Goal: Task Accomplishment & Management: Complete application form

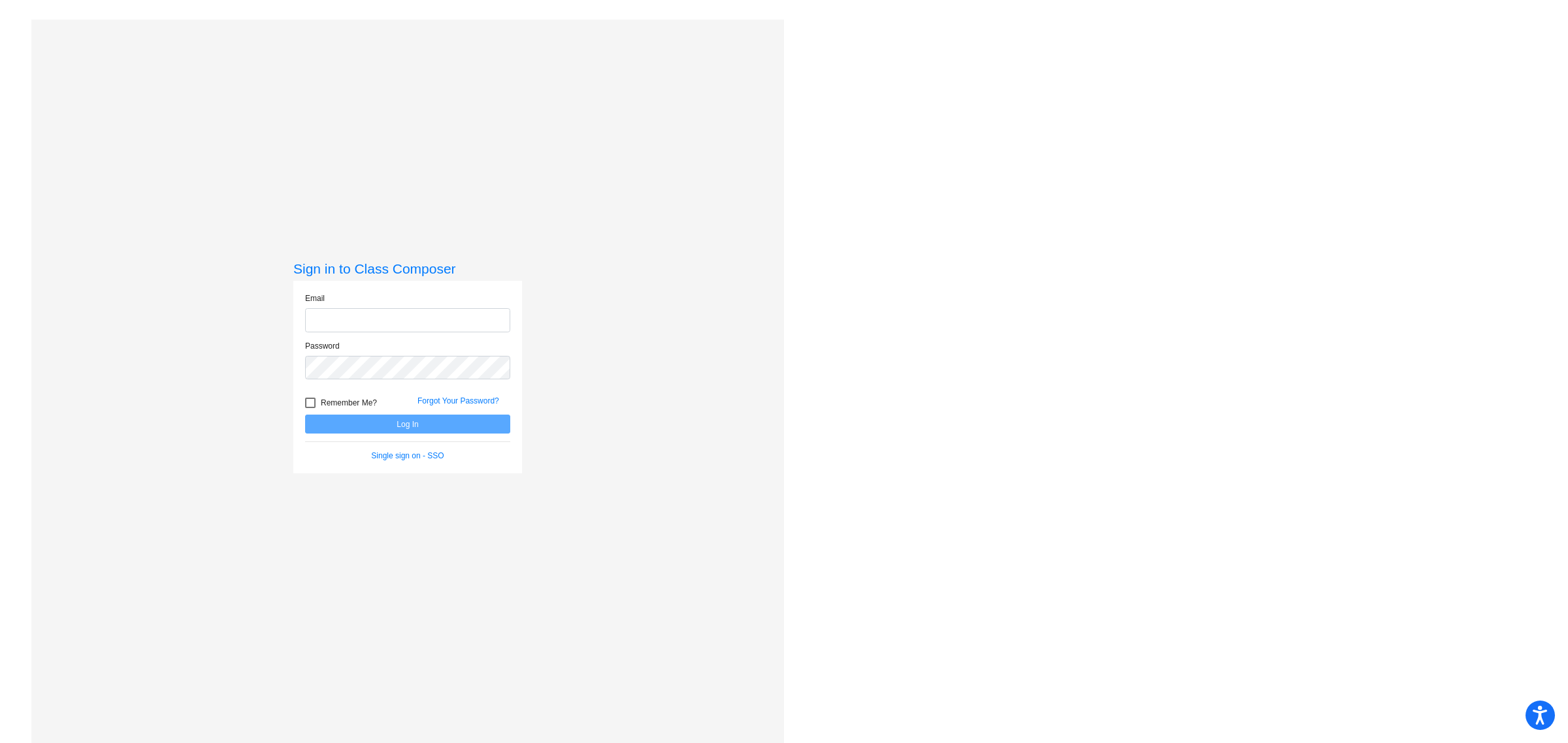
type input "[EMAIL_ADDRESS][DOMAIN_NAME]"
click at [419, 425] on button "Log In" at bounding box center [407, 424] width 205 height 19
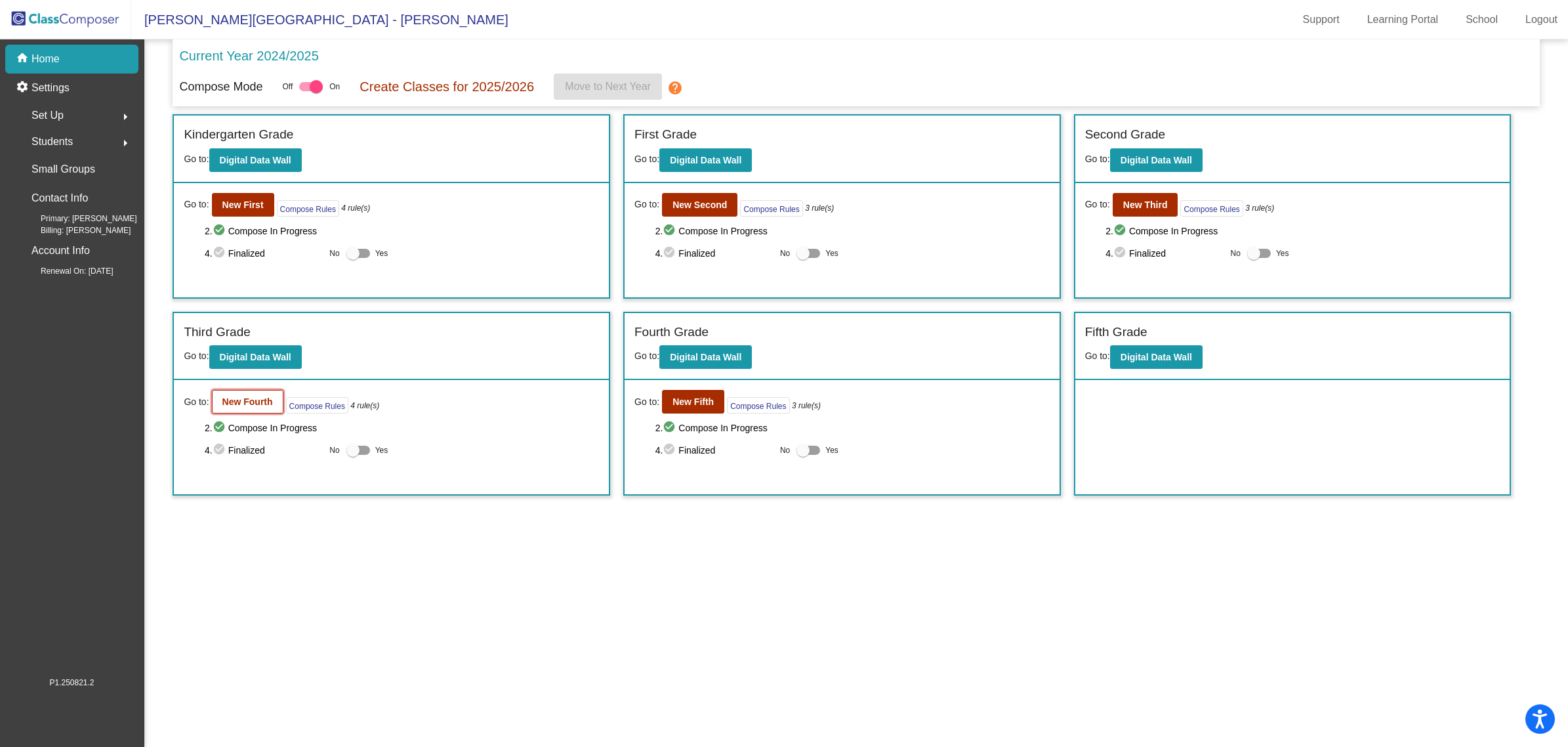
click at [257, 399] on b "New Fourth" at bounding box center [248, 401] width 50 height 10
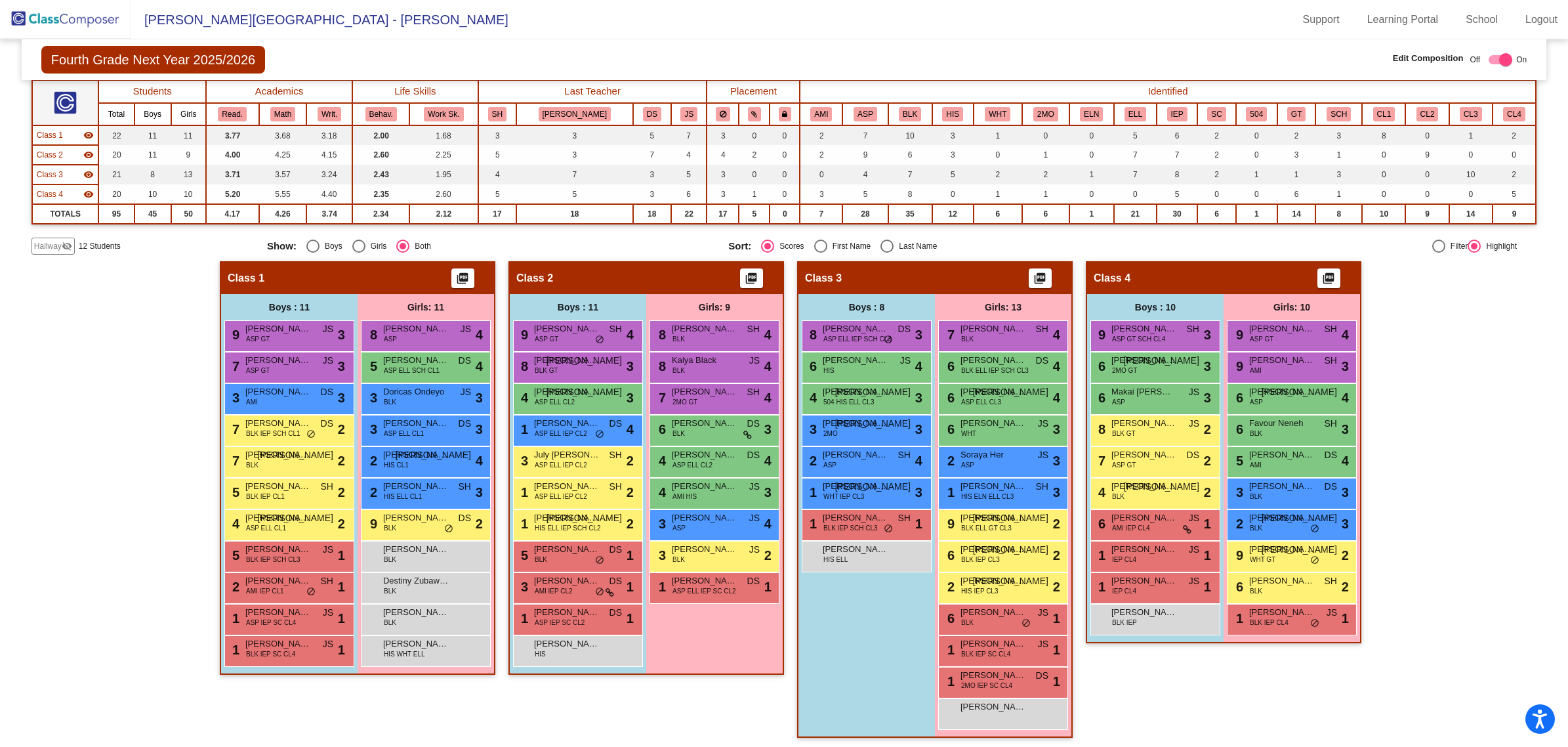
scroll to position [1, 0]
click at [41, 245] on span "Hallway" at bounding box center [48, 246] width 28 height 12
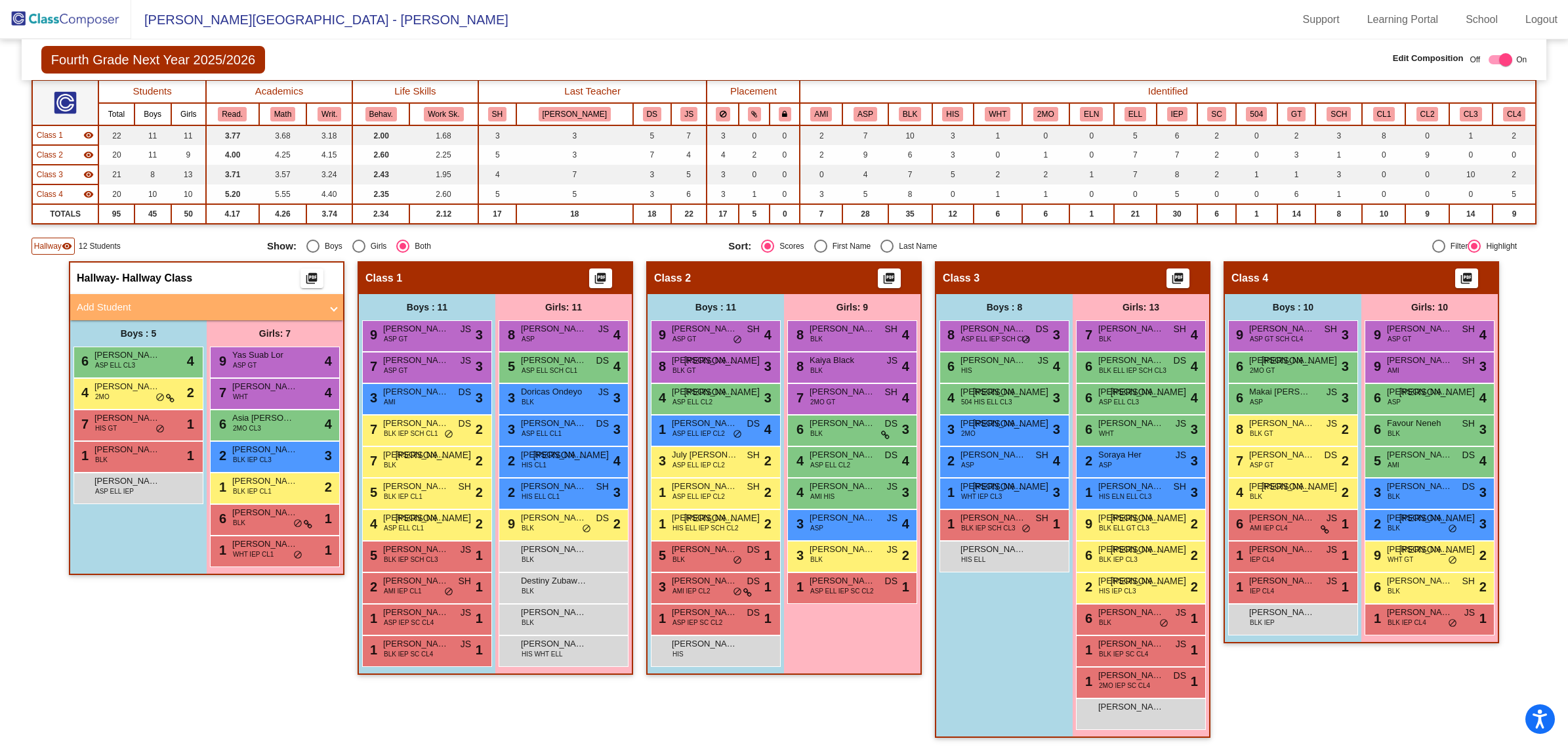
click at [210, 304] on mat-panel-title "Add Student" at bounding box center [199, 308] width 244 height 15
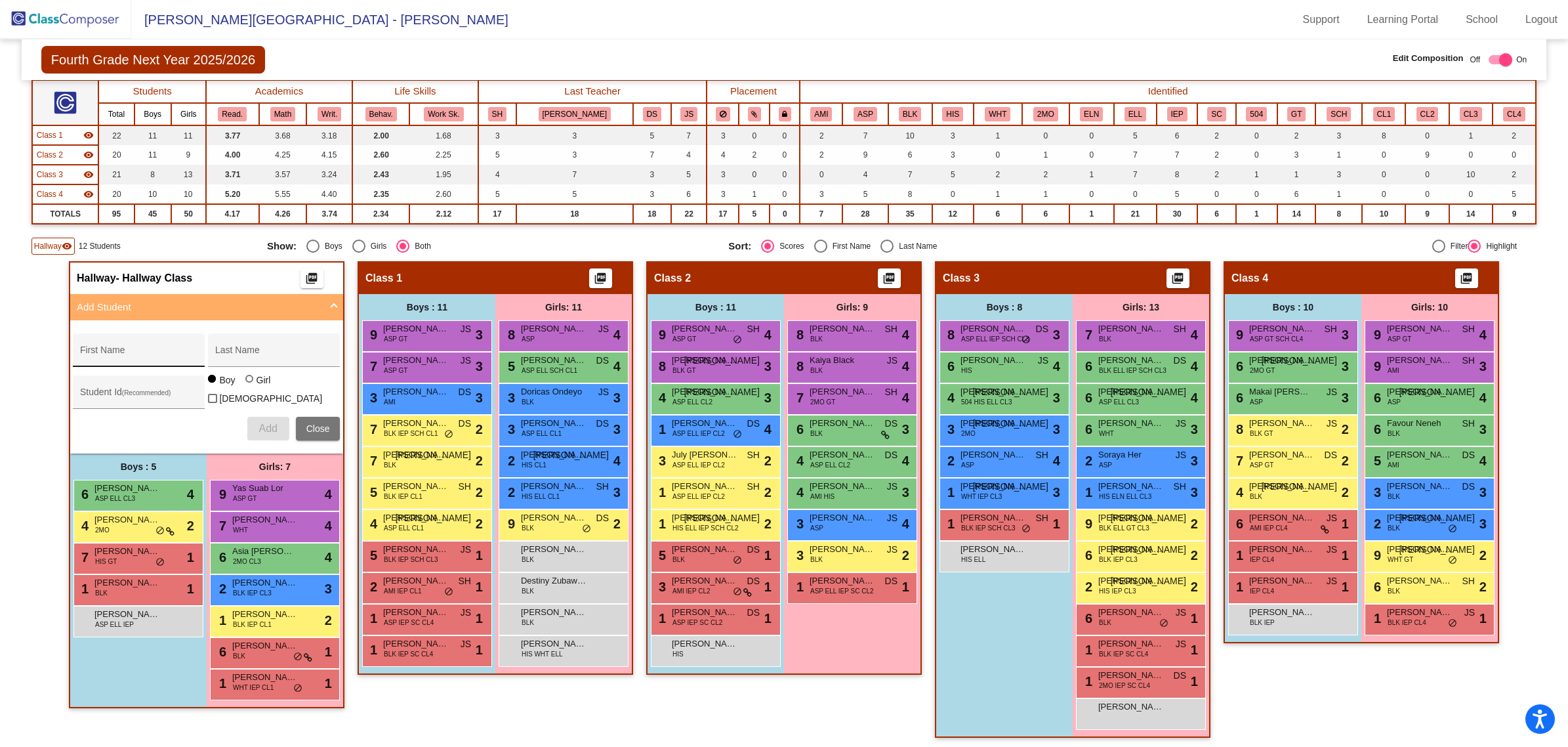
click at [165, 341] on div "First Name" at bounding box center [139, 354] width 118 height 27
type input "[PERSON_NAME]"
paste input "63977214"
type input "63977214"
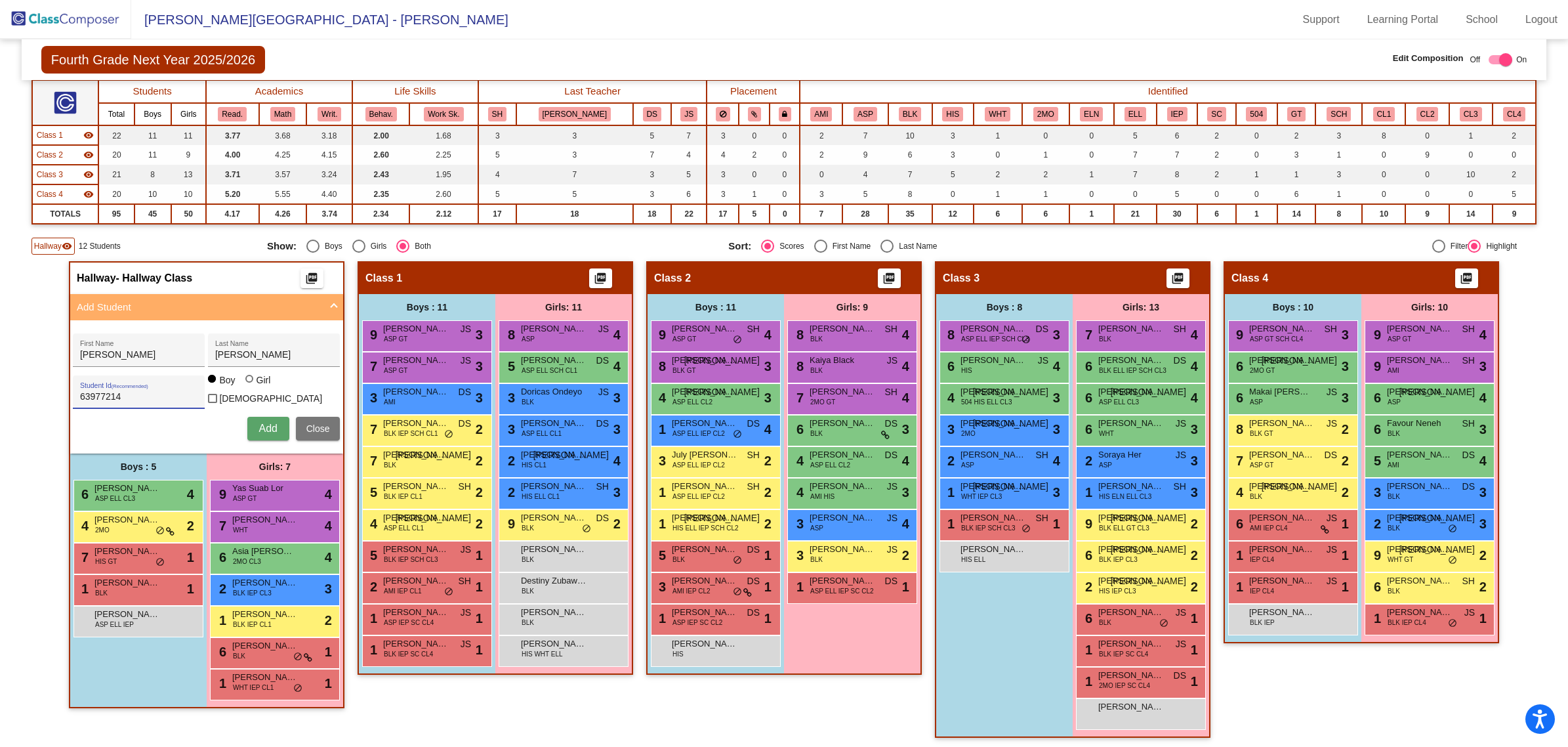
click at [264, 417] on button "Add" at bounding box center [268, 428] width 42 height 23
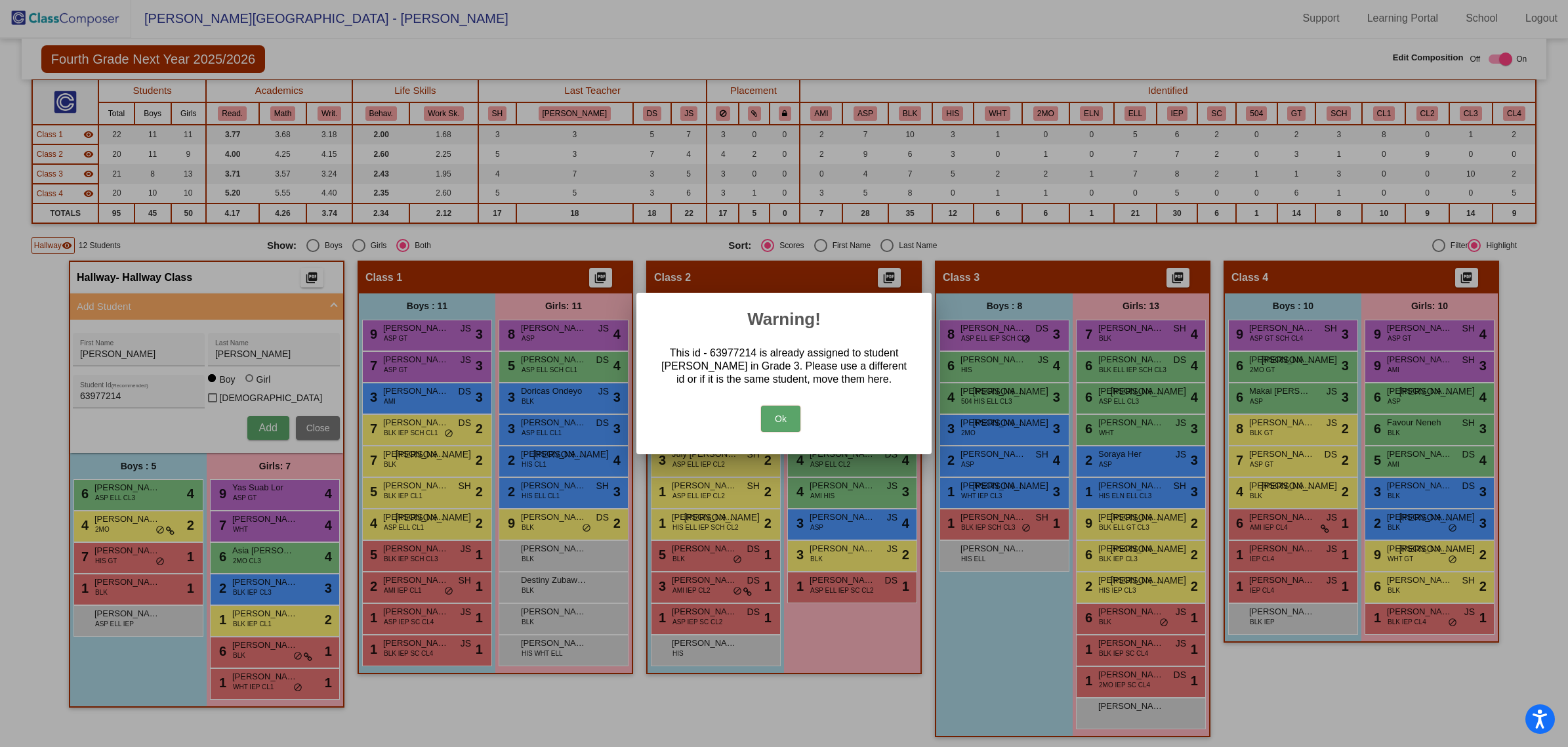
scroll to position [0, 0]
click at [776, 420] on button "Ok" at bounding box center [781, 419] width 39 height 26
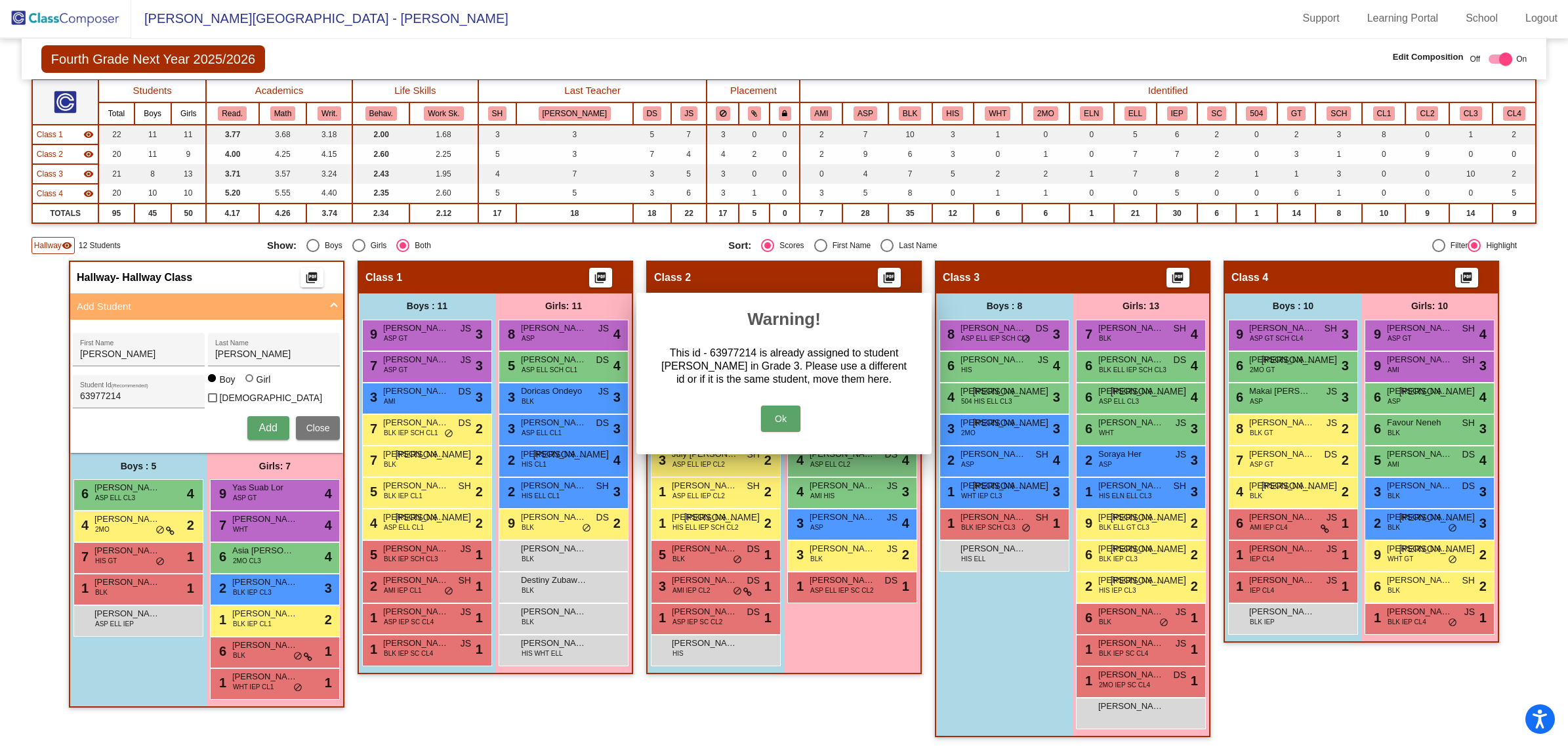
scroll to position [1, 0]
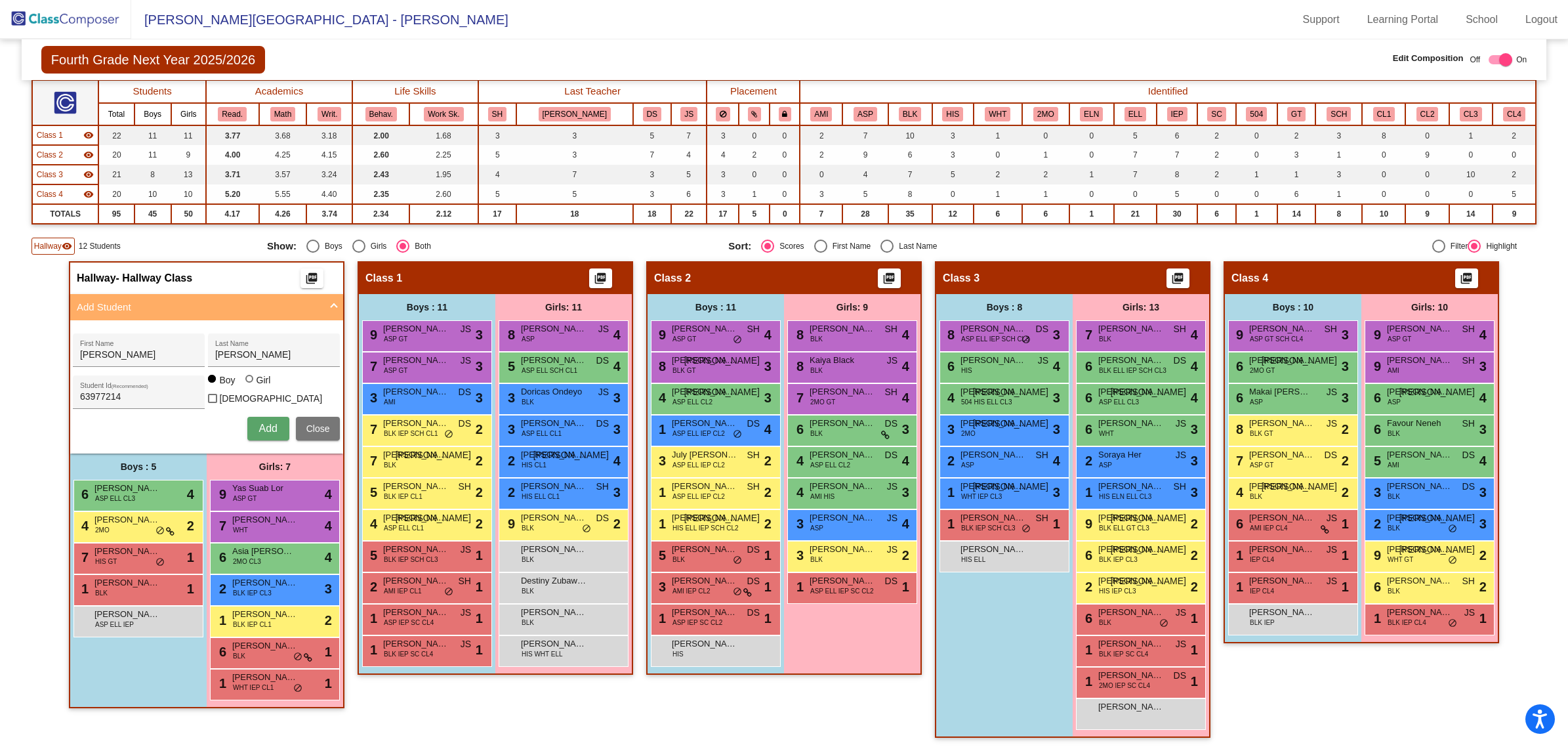
click at [70, 17] on img at bounding box center [66, 19] width 131 height 39
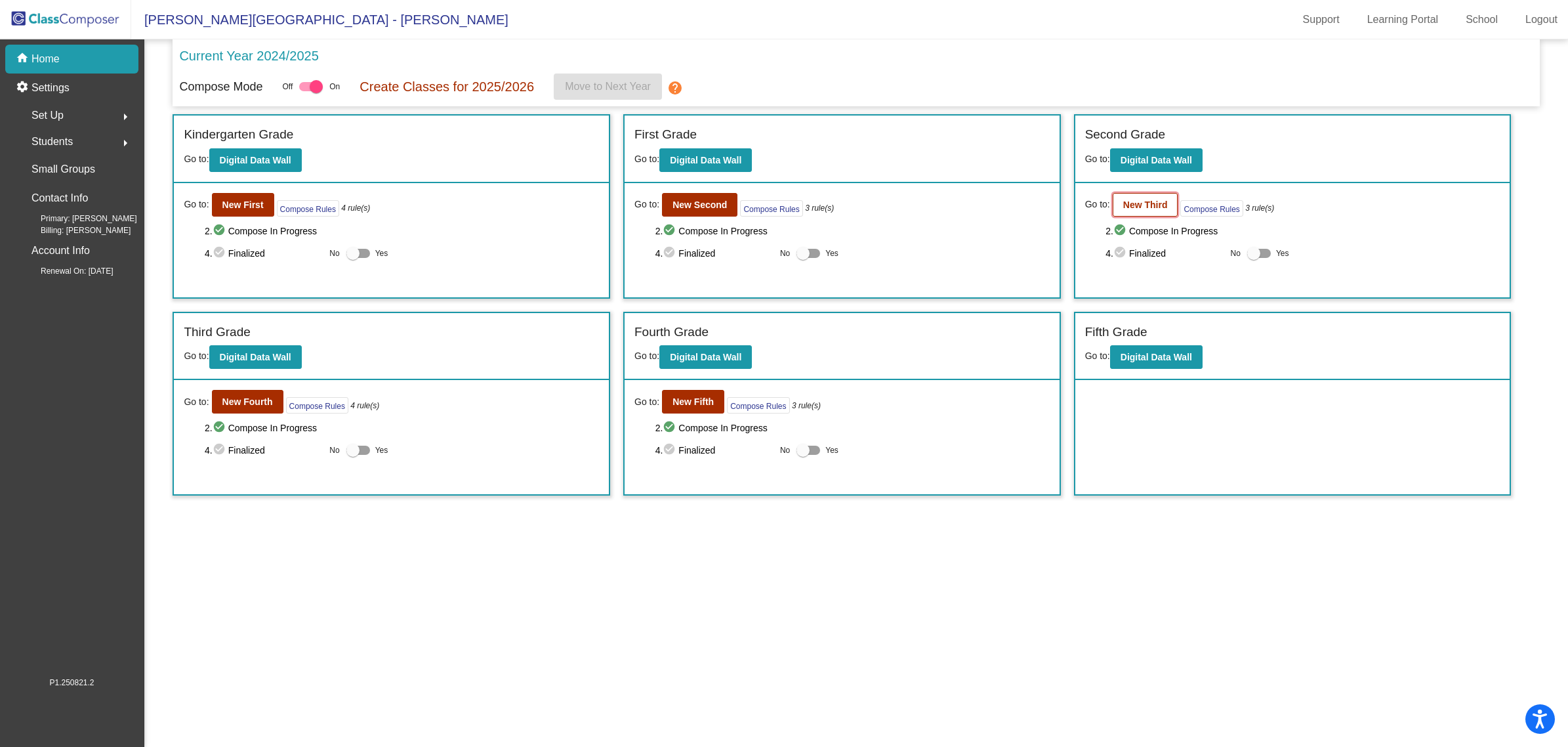
click at [1130, 201] on b "New Third" at bounding box center [1145, 204] width 45 height 10
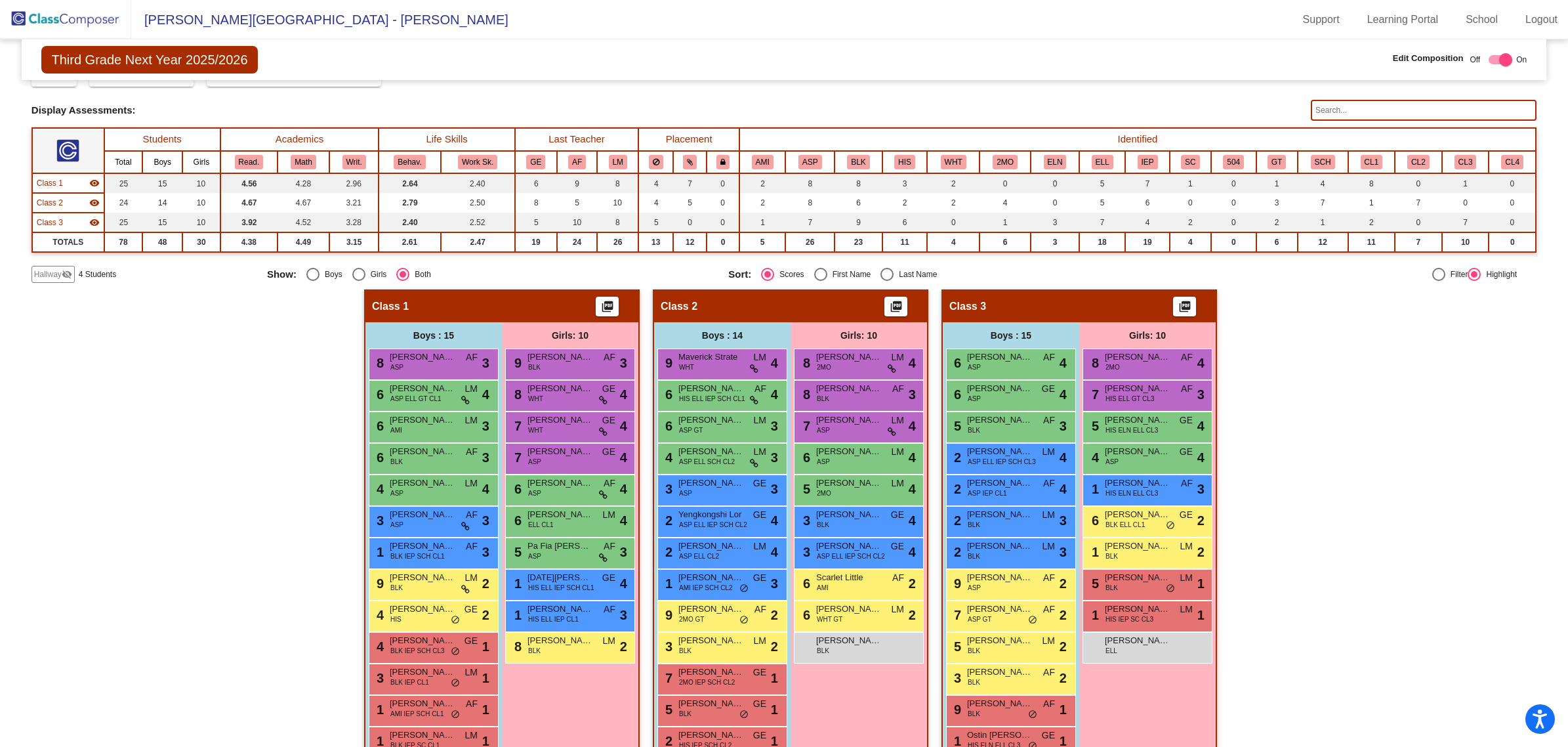
scroll to position [149, 0]
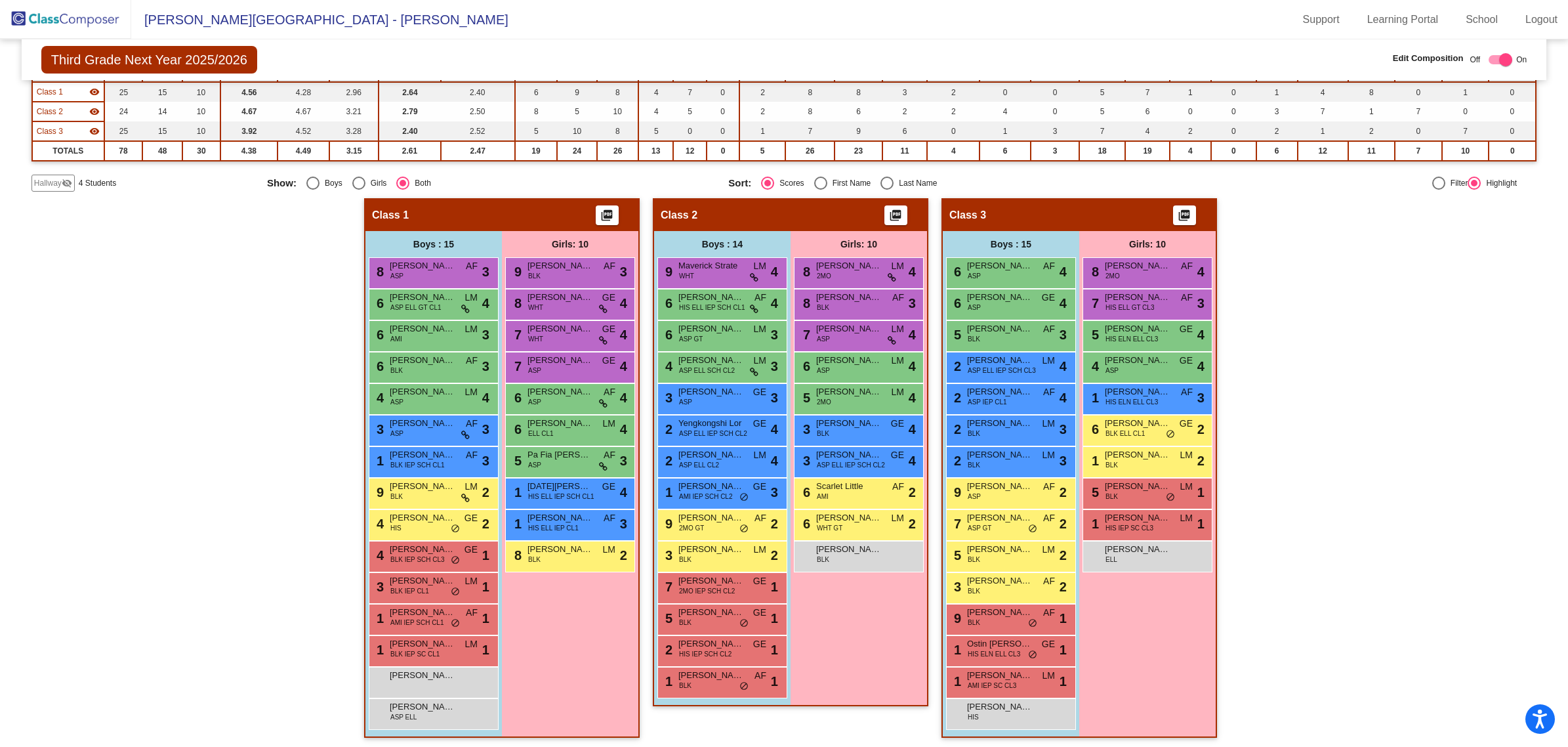
drag, startPoint x: 51, startPoint y: 179, endPoint x: 58, endPoint y: 181, distance: 7.3
click at [54, 181] on span "Hallway" at bounding box center [48, 183] width 28 height 12
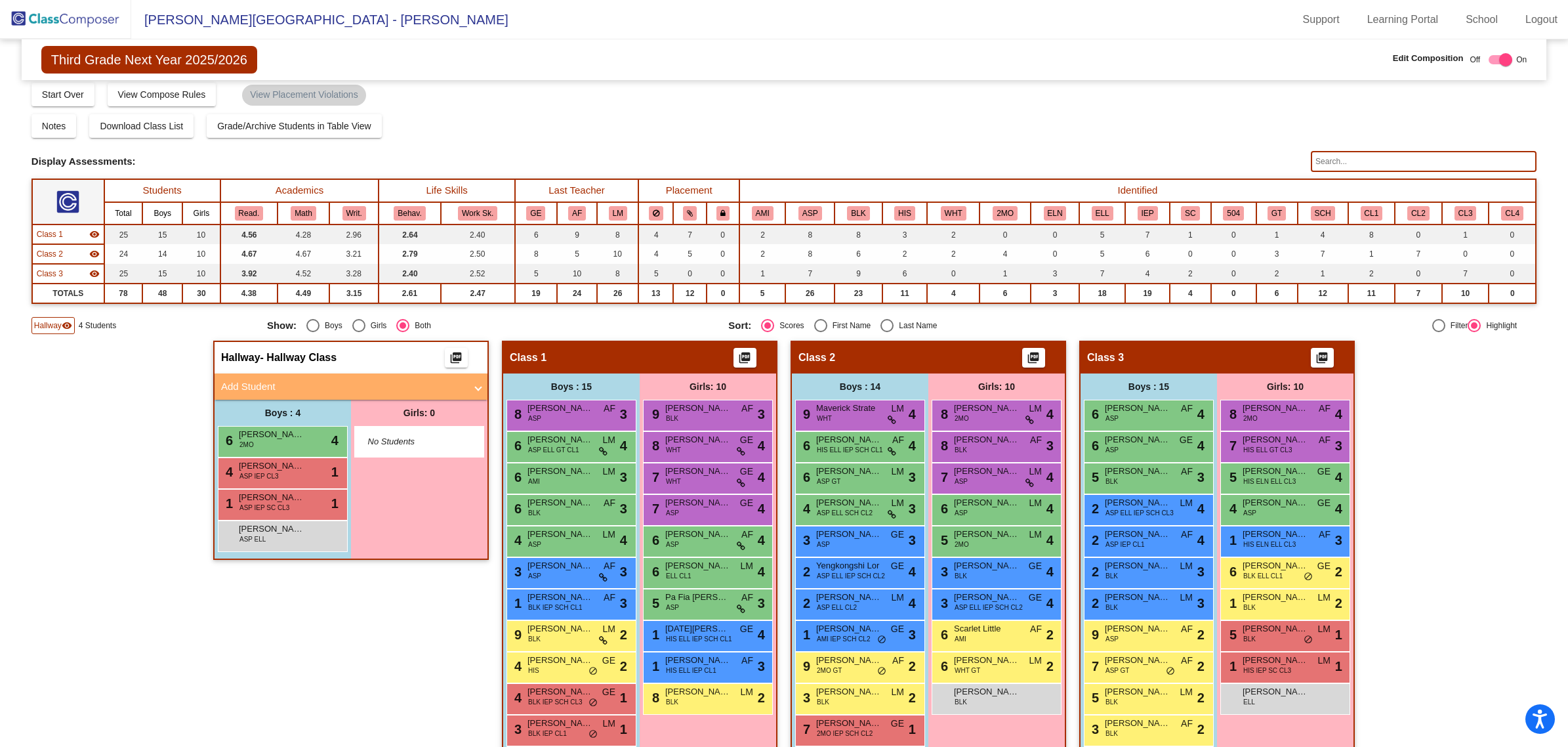
scroll to position [0, 0]
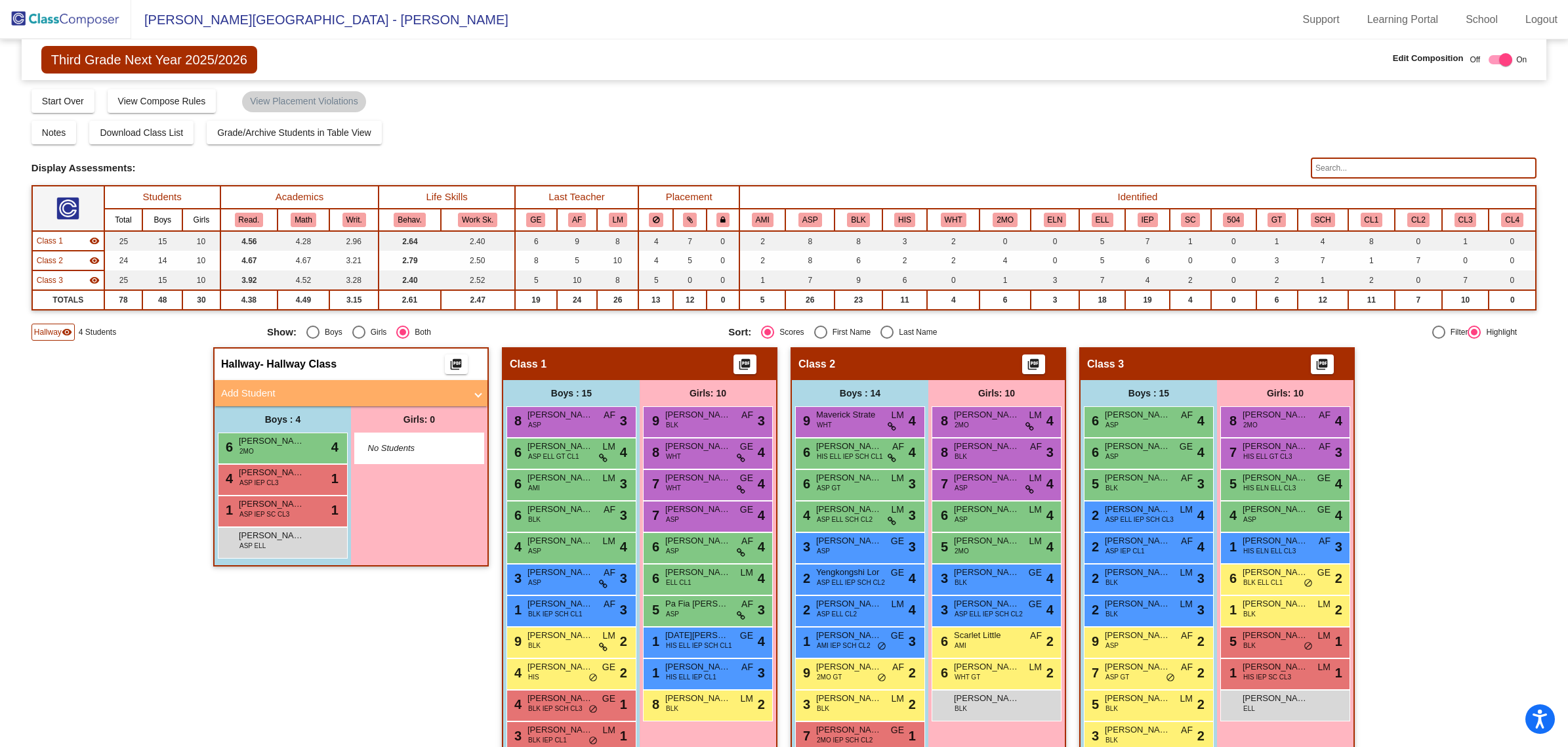
click at [1349, 163] on input "text" at bounding box center [1423, 168] width 225 height 21
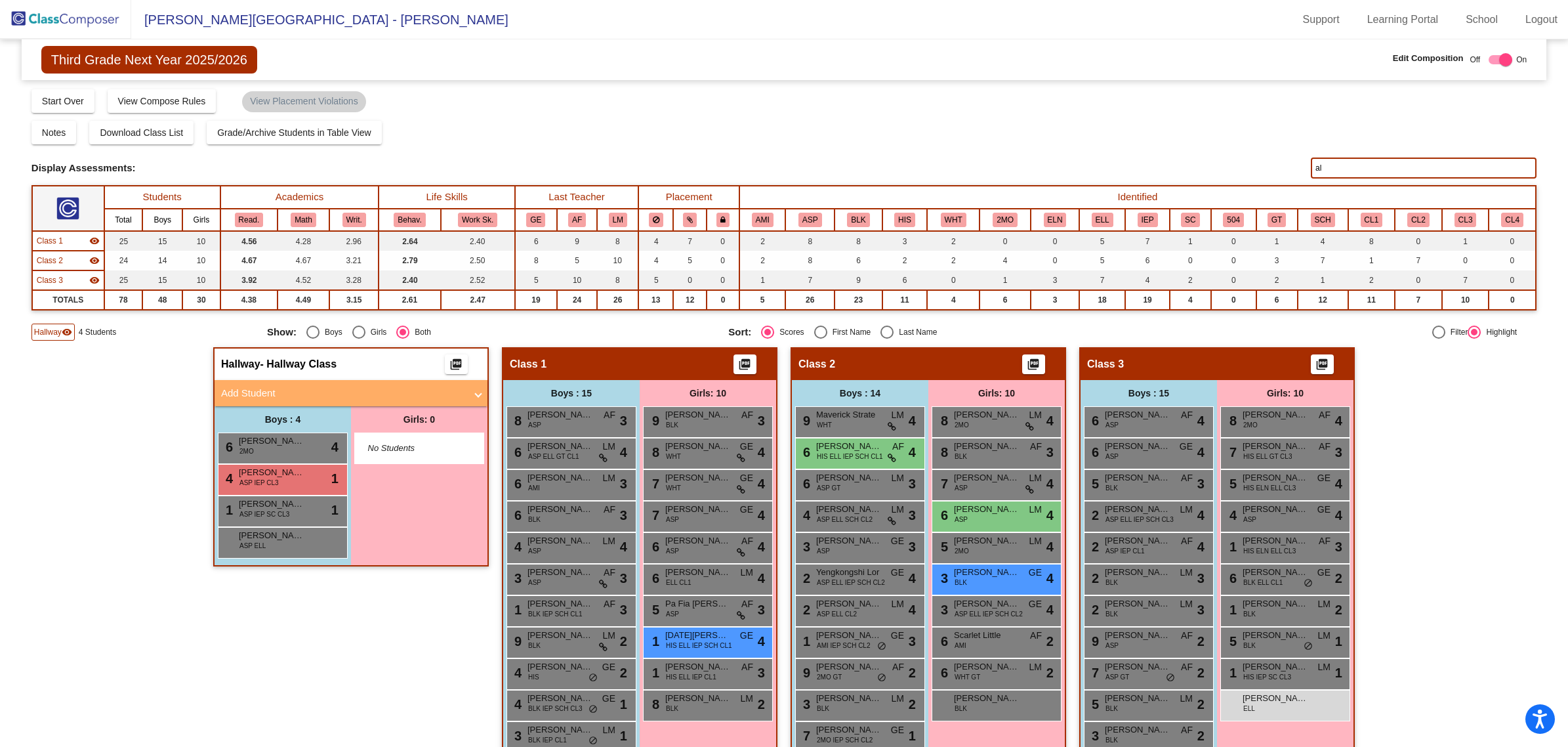
type input "a"
